Goal: Information Seeking & Learning: Learn about a topic

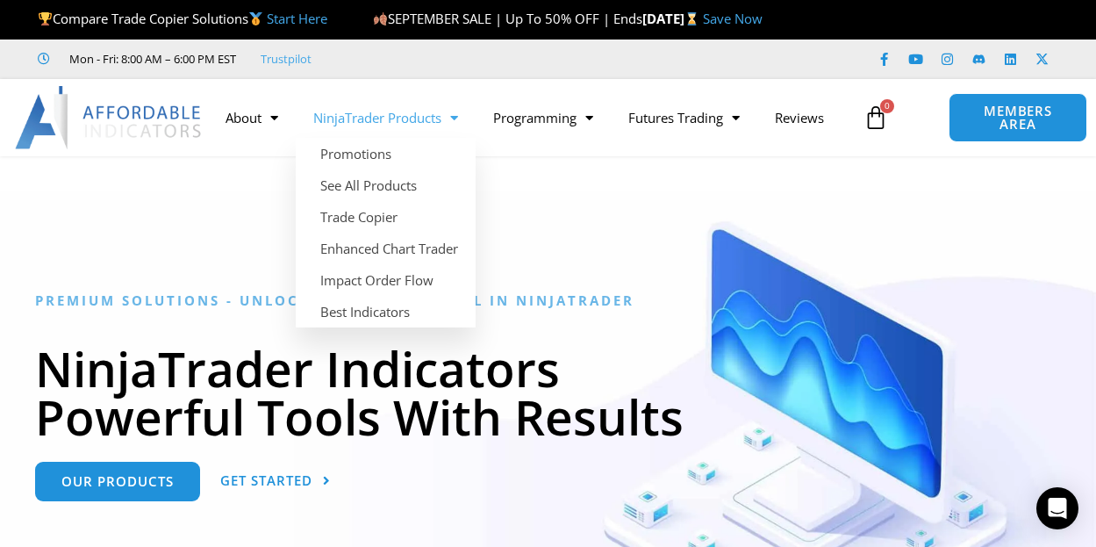
click at [392, 116] on link "NinjaTrader Products" at bounding box center [386, 117] width 180 height 40
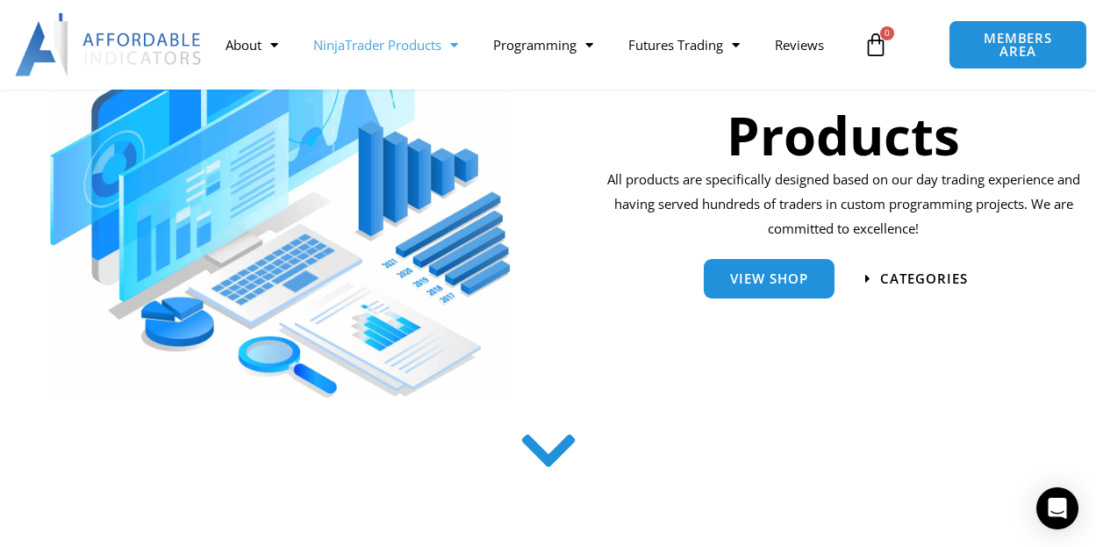
scroll to position [322, 0]
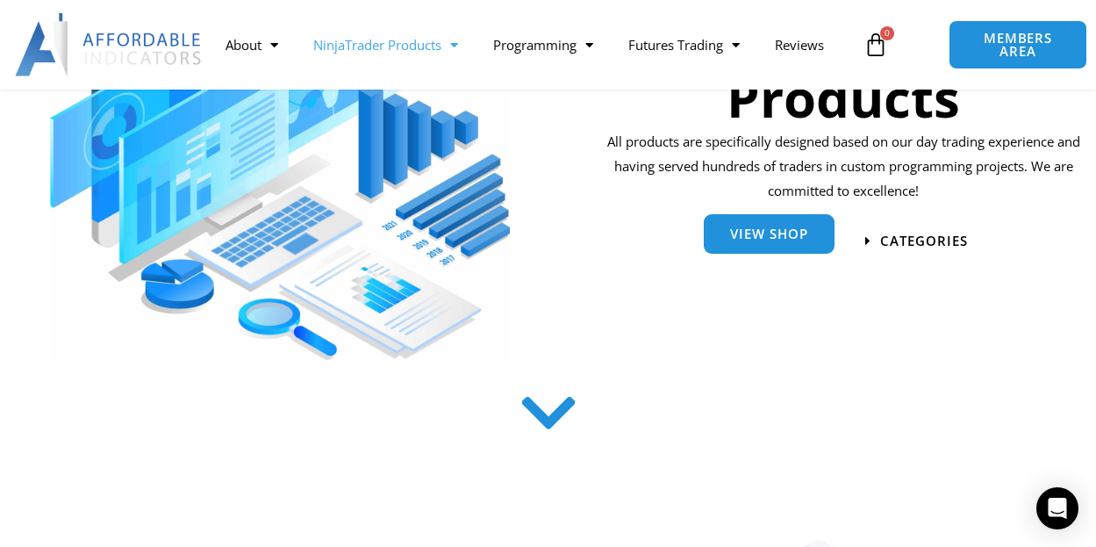
click at [763, 237] on span "View Shop" at bounding box center [769, 237] width 78 height 13
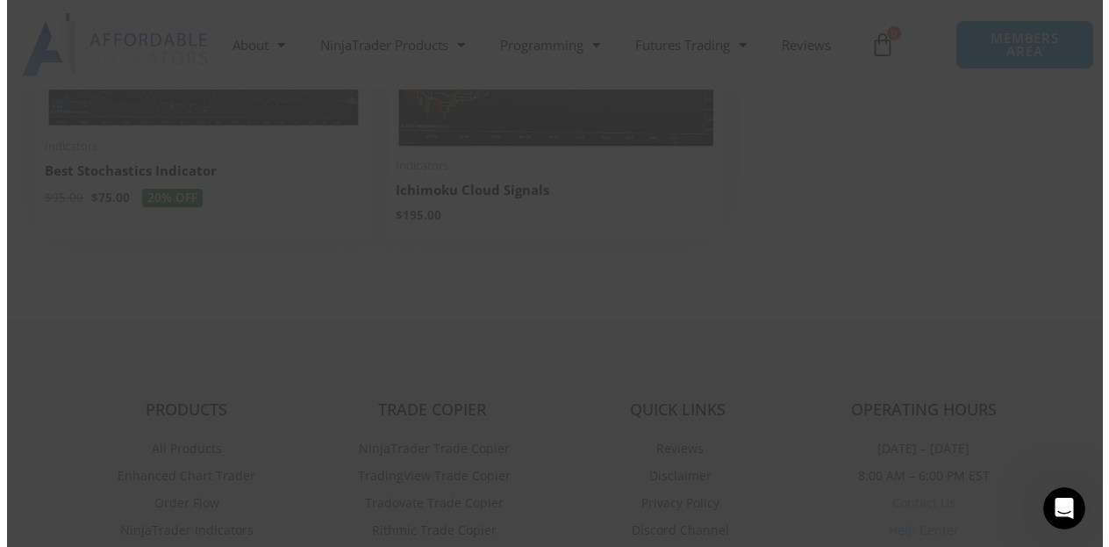
scroll to position [4156, 0]
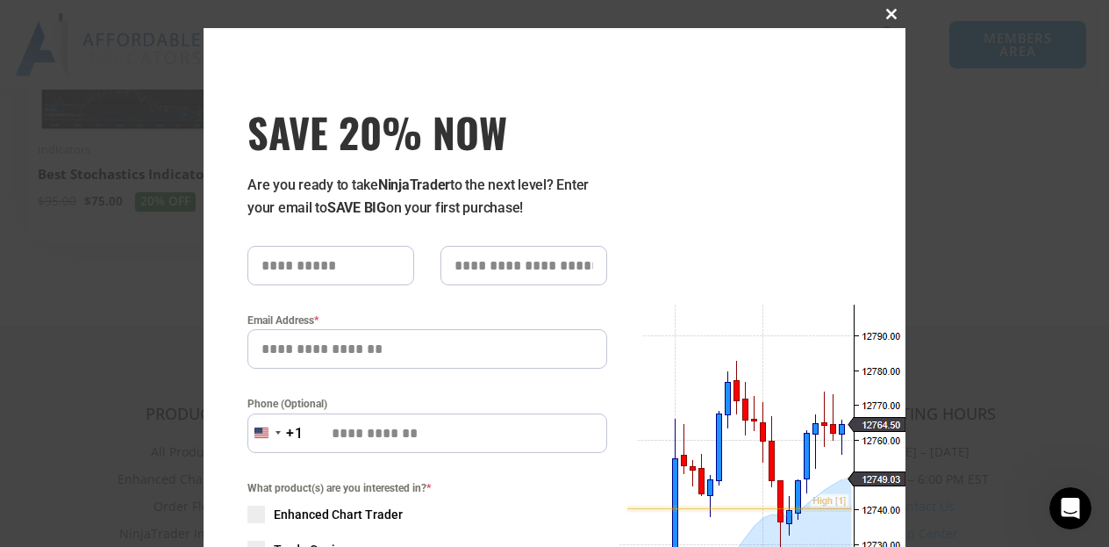
click at [885, 8] on button "Close this module" at bounding box center [891, 14] width 28 height 28
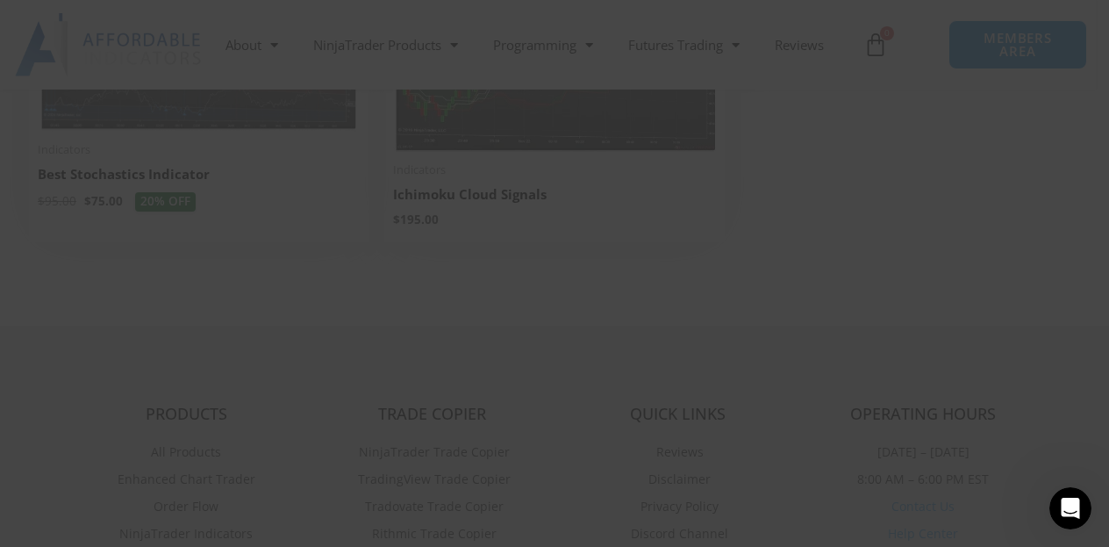
click at [885, 8] on button "Close this module" at bounding box center [891, 14] width 28 height 28
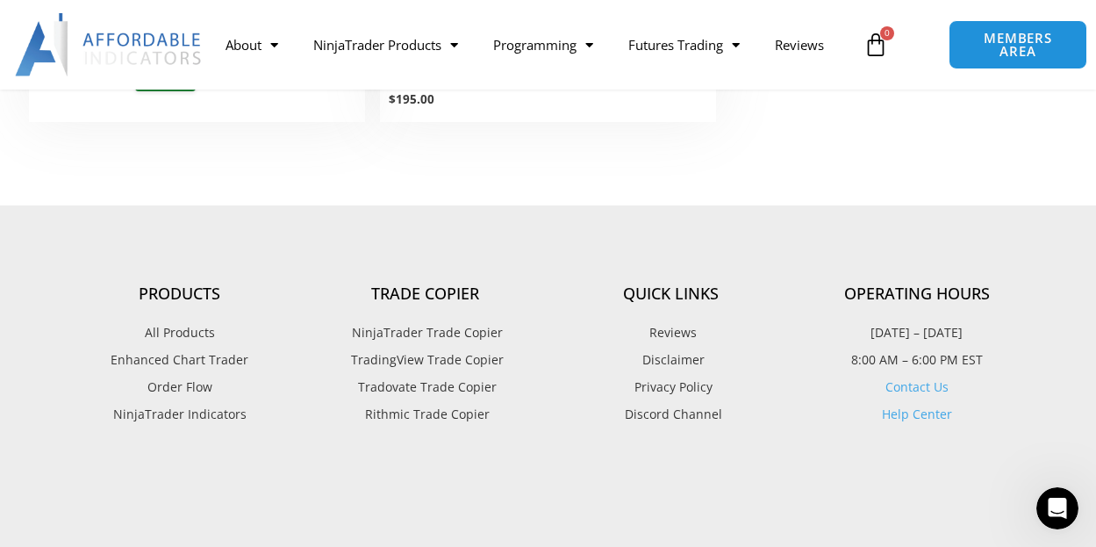
scroll to position [4240, 0]
click at [182, 354] on span "Enhanced Chart Trader" at bounding box center [180, 358] width 138 height 23
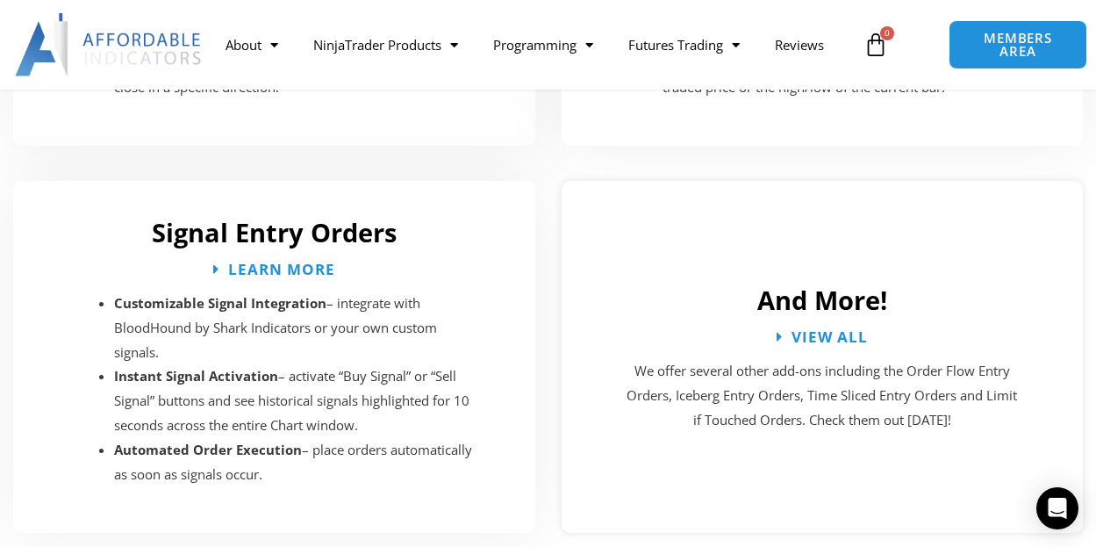
scroll to position [3275, 0]
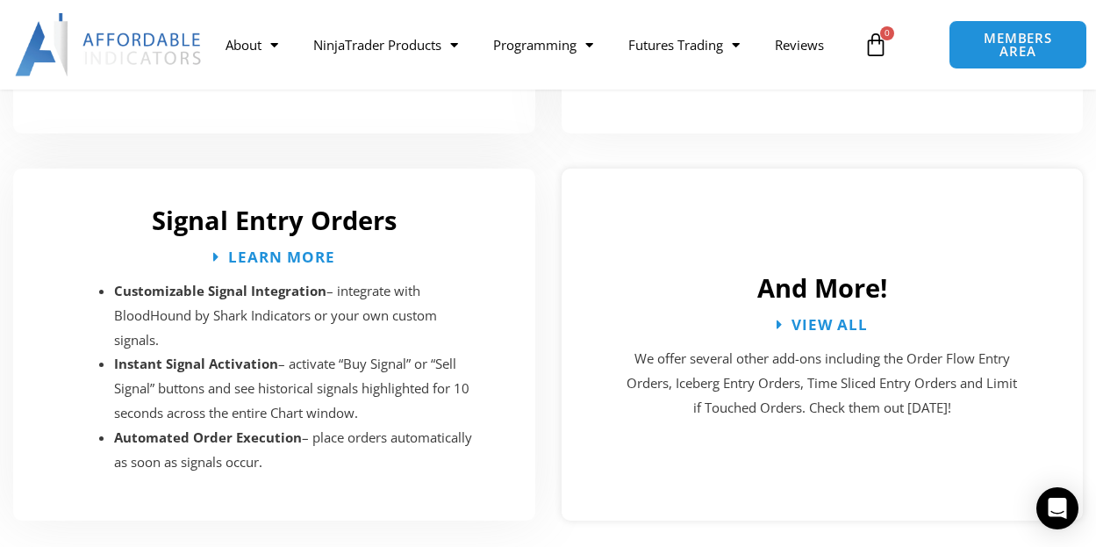
click at [705, 355] on p "We offer several other add-ons including the Order Flow Entry Orders, Iceberg E…" at bounding box center [822, 384] width 399 height 74
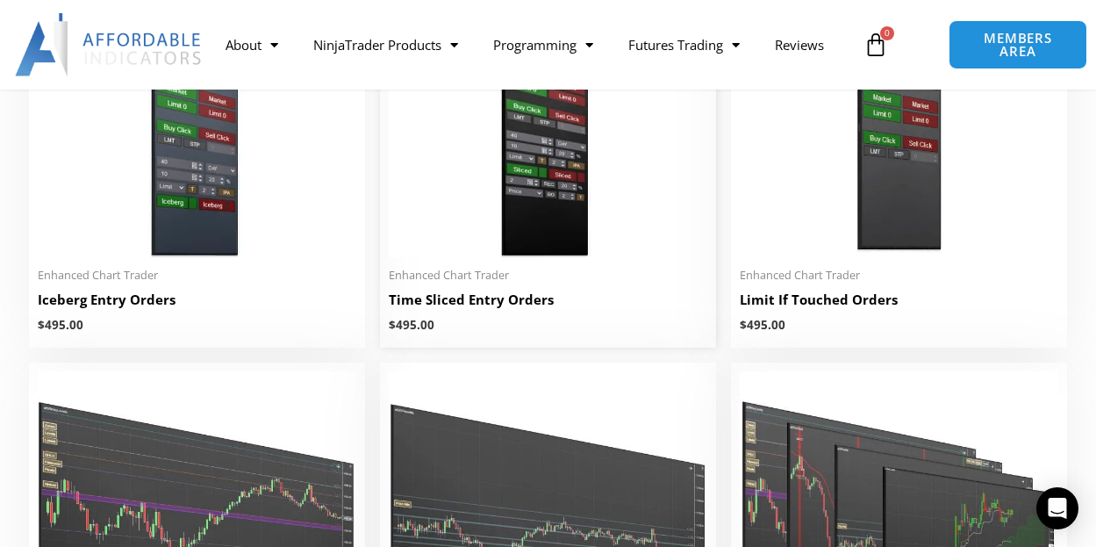
scroll to position [2076, 0]
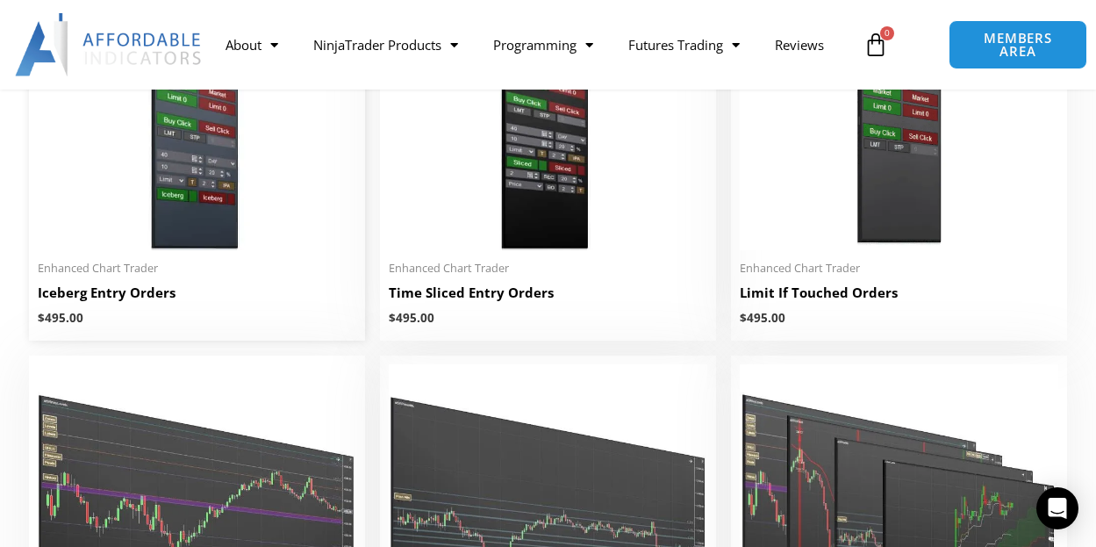
click at [54, 297] on h2 "Iceberg Entry Orders" at bounding box center [197, 292] width 318 height 18
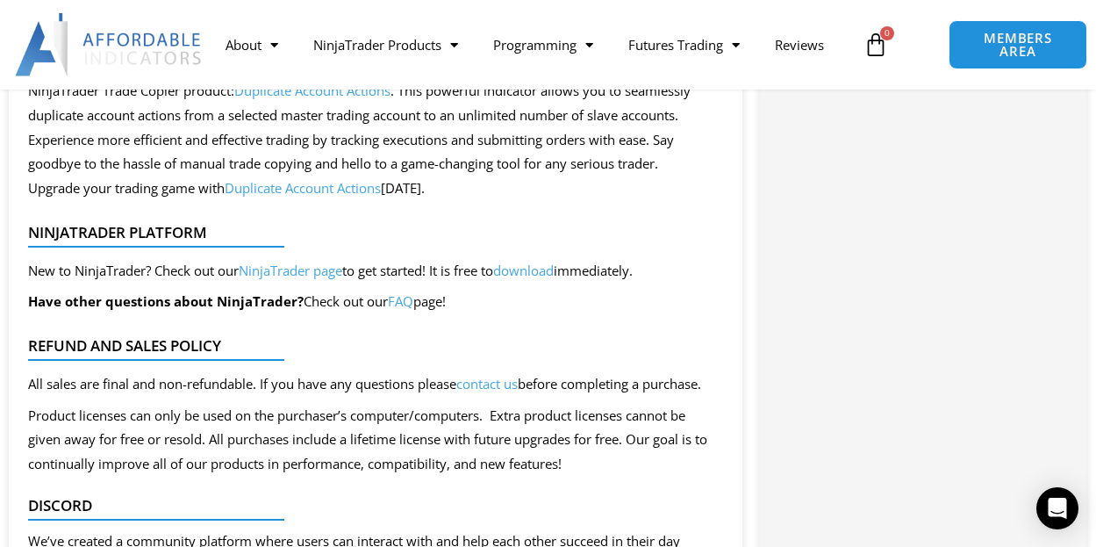
scroll to position [2105, 0]
